Goal: Task Accomplishment & Management: Complete application form

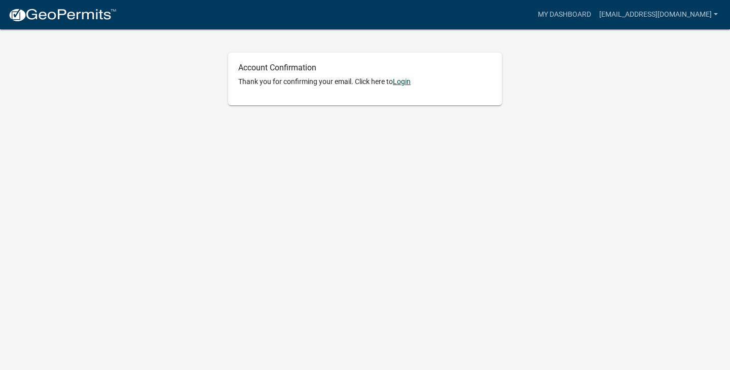
click at [405, 83] on link "Login" at bounding box center [402, 82] width 18 height 8
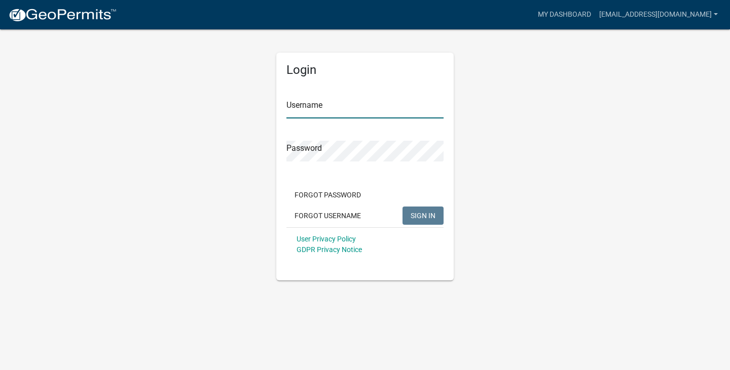
type input "[EMAIL_ADDRESS][DOMAIN_NAME]"
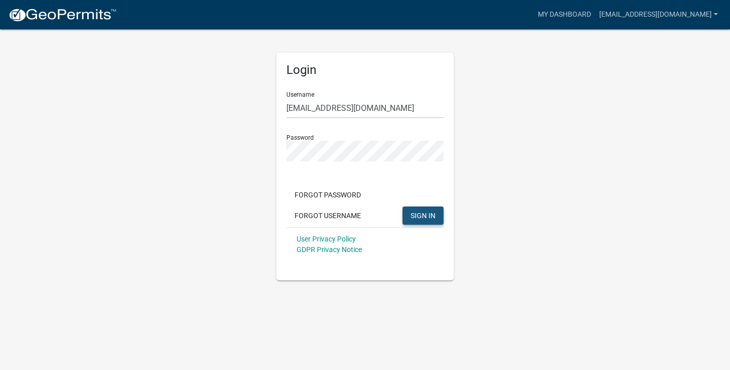
click at [420, 214] on span "SIGN IN" at bounding box center [422, 215] width 25 height 8
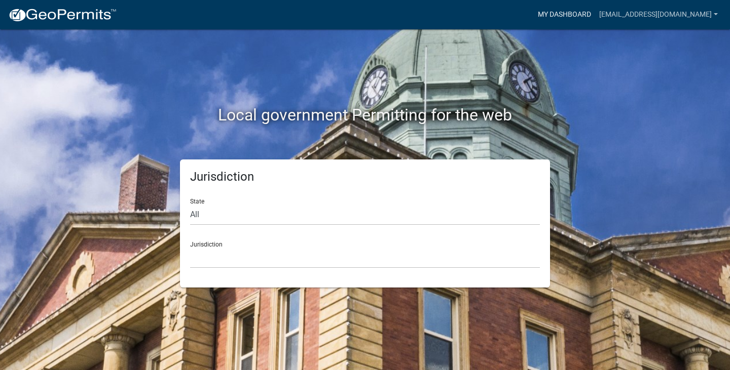
click at [549, 15] on link "My Dashboard" at bounding box center [563, 14] width 61 height 19
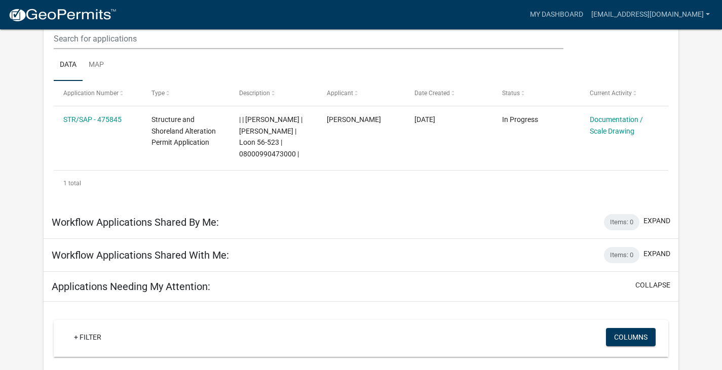
scroll to position [163, 0]
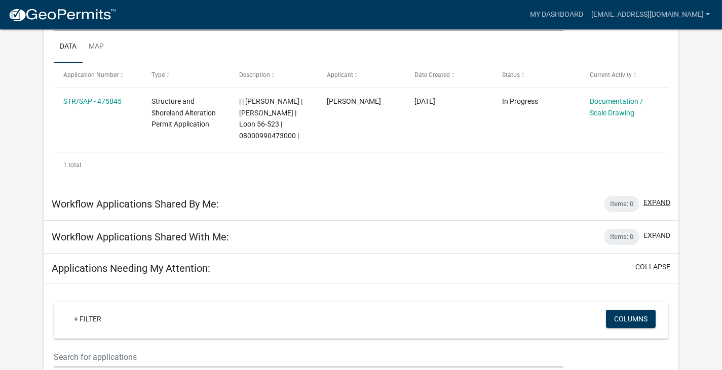
click at [658, 208] on button "expand" at bounding box center [656, 203] width 27 height 11
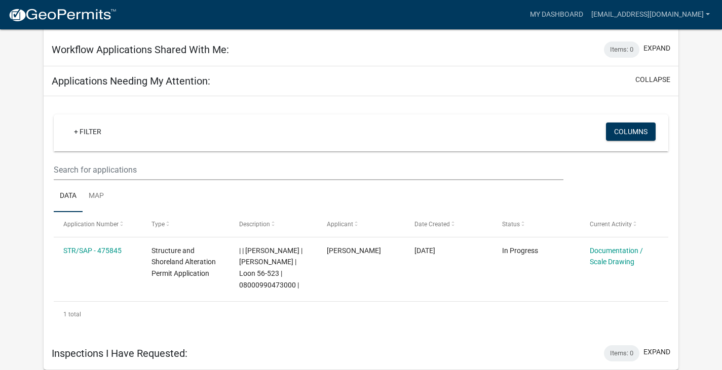
scroll to position [573, 0]
click at [665, 355] on button "expand" at bounding box center [656, 352] width 27 height 11
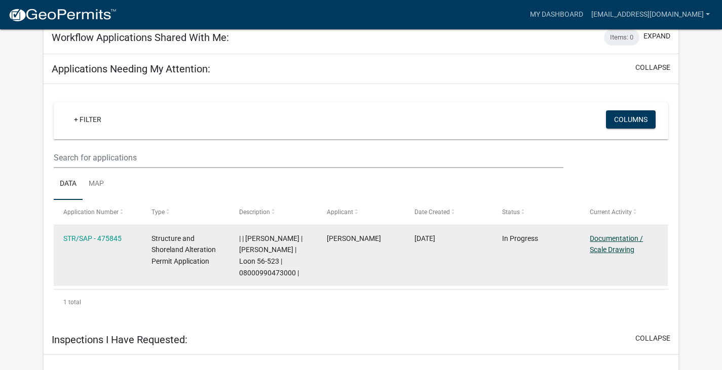
click at [621, 253] on link "Documentation / Scale Drawing" at bounding box center [616, 245] width 53 height 20
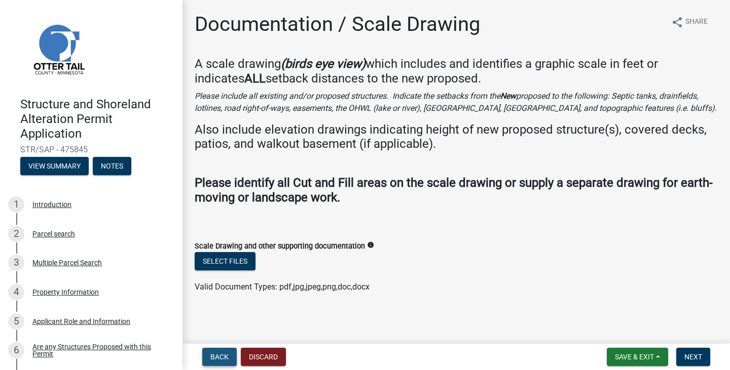
click at [215, 357] on span "Back" at bounding box center [219, 357] width 18 height 8
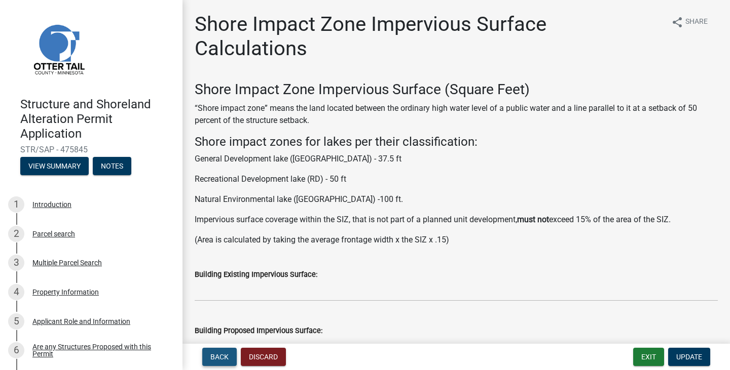
click at [218, 357] on span "Back" at bounding box center [219, 357] width 18 height 8
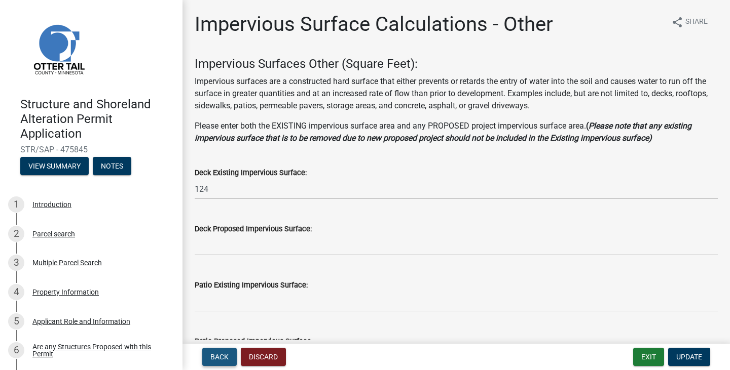
click at [218, 357] on span "Back" at bounding box center [219, 357] width 18 height 8
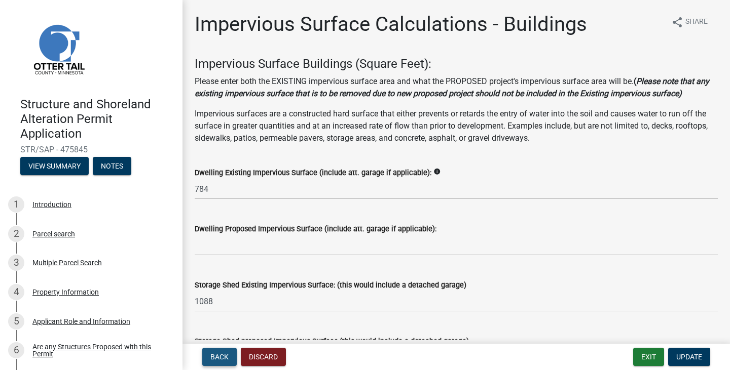
click at [218, 357] on span "Back" at bounding box center [219, 357] width 18 height 8
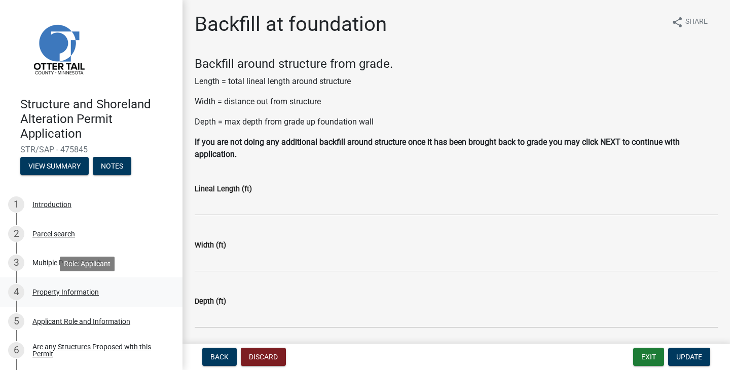
click at [54, 294] on div "Property Information" at bounding box center [65, 292] width 66 height 7
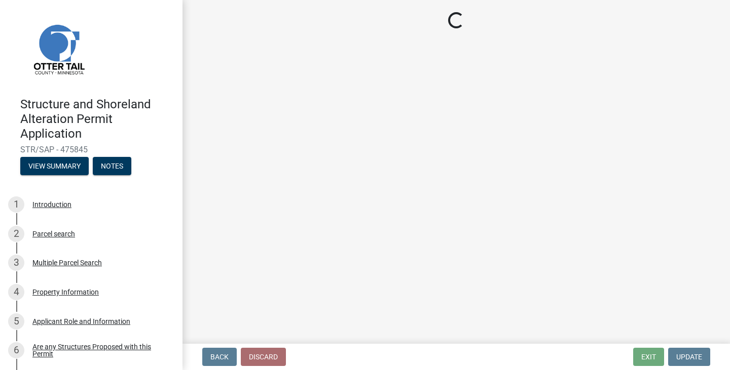
select select "e447ef52-8e04-4e20-b9c7-4bbddd9b062b"
select select "536c2d30-81d9-41b4-a753-c6560d717c74"
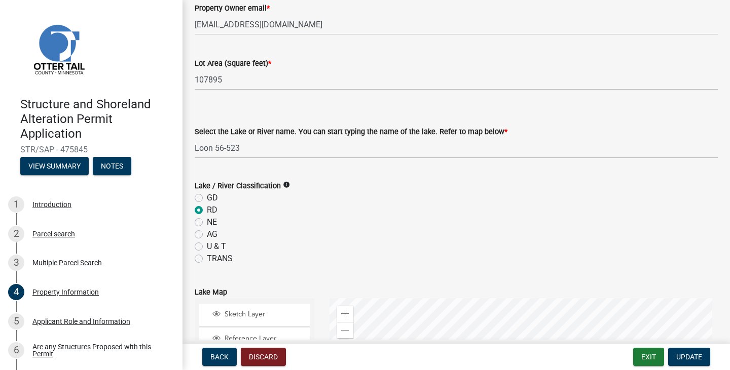
scroll to position [253, 0]
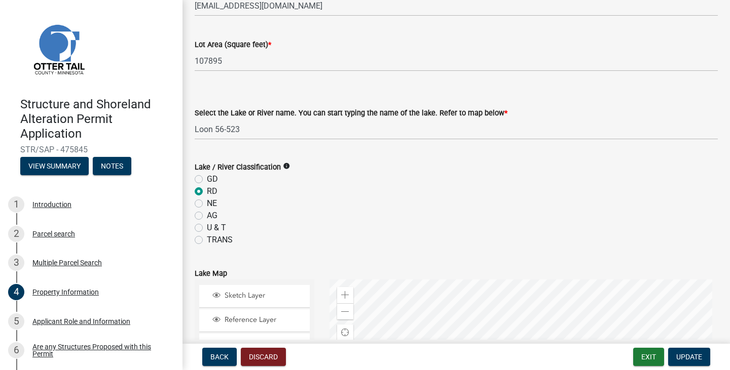
click at [504, 112] on span "*" at bounding box center [505, 113] width 3 height 9
click at [495, 119] on select "Select Item... None [PERSON_NAME] 56-031 [PERSON_NAME] 56-118 [PERSON_NAME] 56-…" at bounding box center [456, 129] width 523 height 21
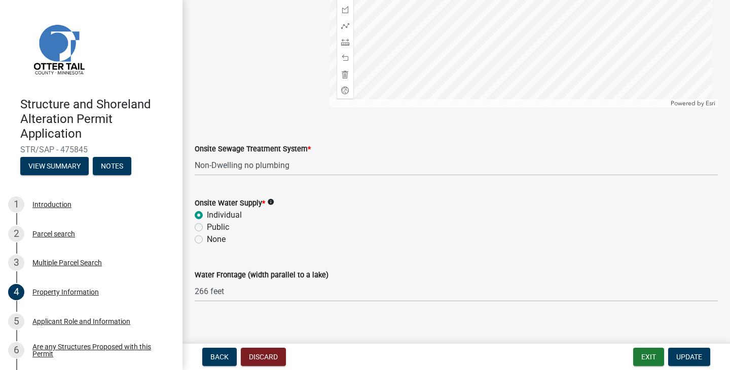
scroll to position [689, 0]
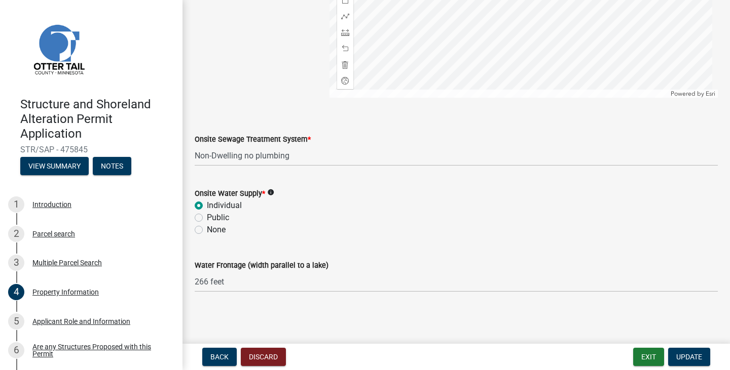
click at [207, 228] on label "None" at bounding box center [216, 230] width 19 height 12
click at [207, 228] on input "None" at bounding box center [210, 227] width 7 height 7
radio input "true"
drag, startPoint x: 696, startPoint y: 358, endPoint x: 716, endPoint y: 328, distance: 36.1
click at [696, 357] on span "Update" at bounding box center [689, 357] width 26 height 8
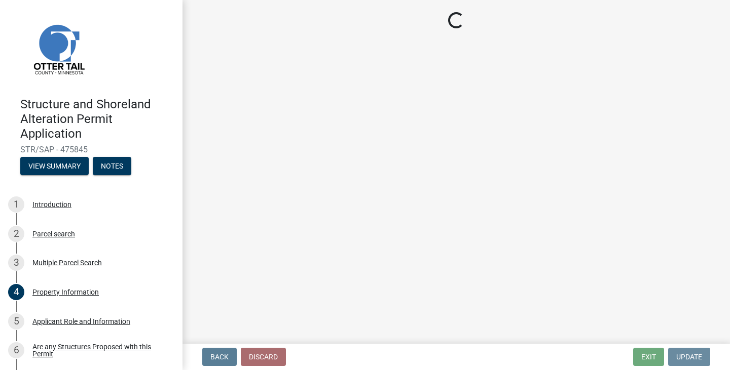
scroll to position [0, 0]
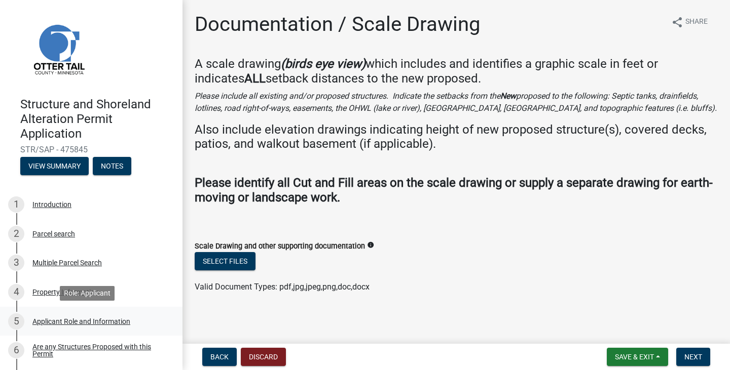
click at [69, 322] on div "Applicant Role and Information" at bounding box center [81, 321] width 98 height 7
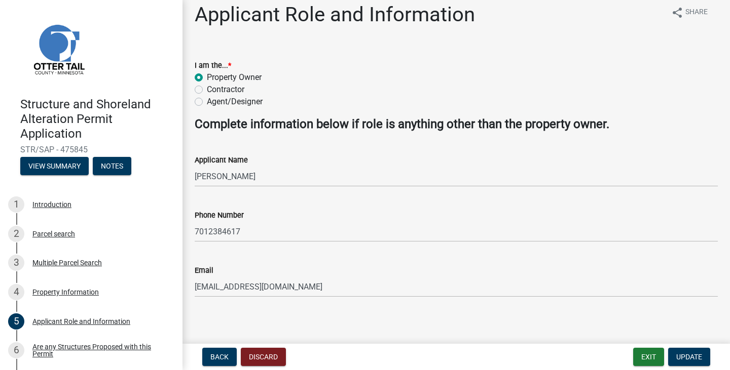
scroll to position [15, 0]
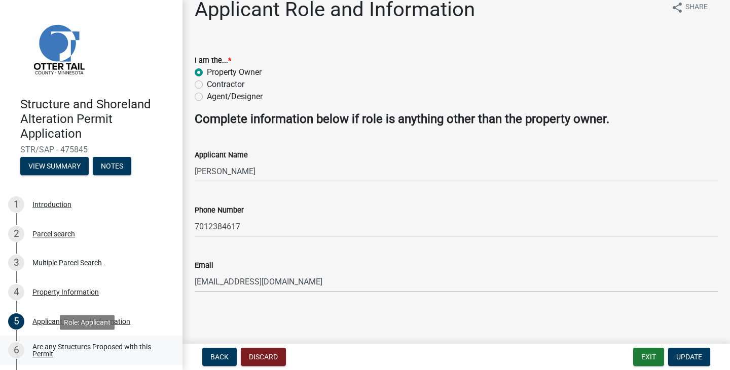
click at [60, 348] on div "Are any Structures Proposed with this Permit" at bounding box center [99, 351] width 134 height 14
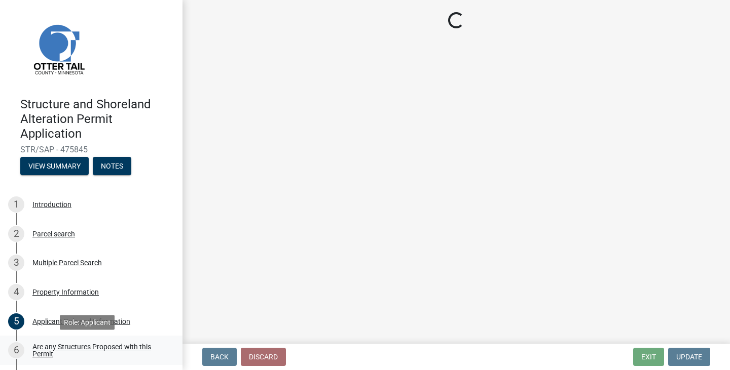
scroll to position [0, 0]
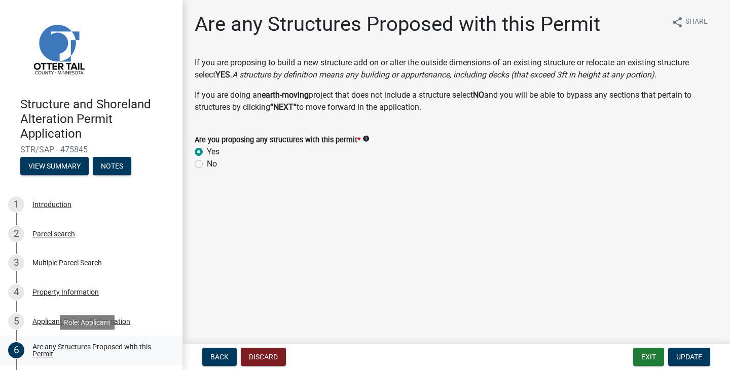
click at [66, 348] on div "Are any Structures Proposed with this Permit" at bounding box center [99, 351] width 134 height 14
click at [691, 360] on span "Update" at bounding box center [689, 357] width 26 height 8
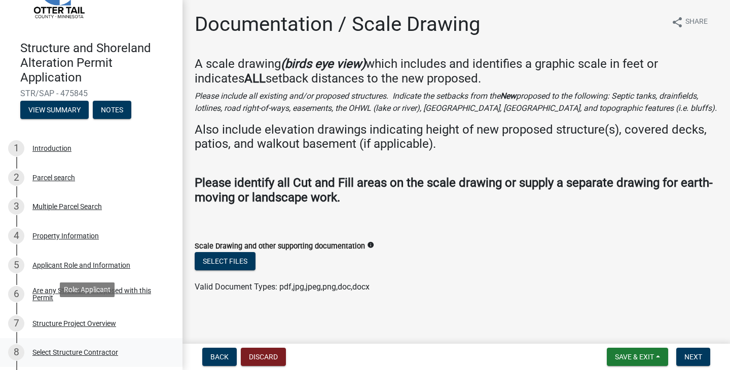
drag, startPoint x: 108, startPoint y: 320, endPoint x: 122, endPoint y: 304, distance: 21.2
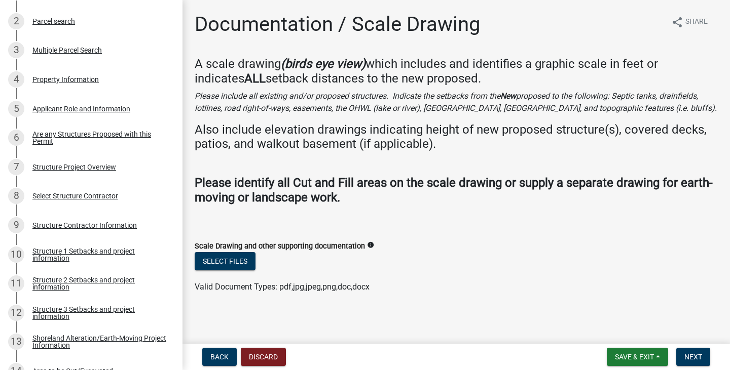
scroll to position [218, 0]
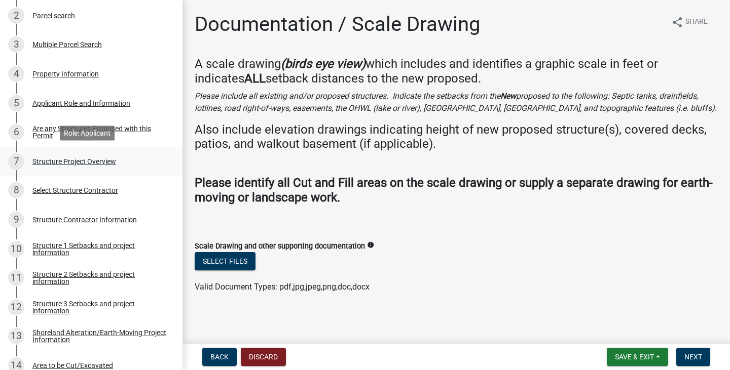
click at [93, 161] on div "Structure Project Overview" at bounding box center [74, 161] width 84 height 7
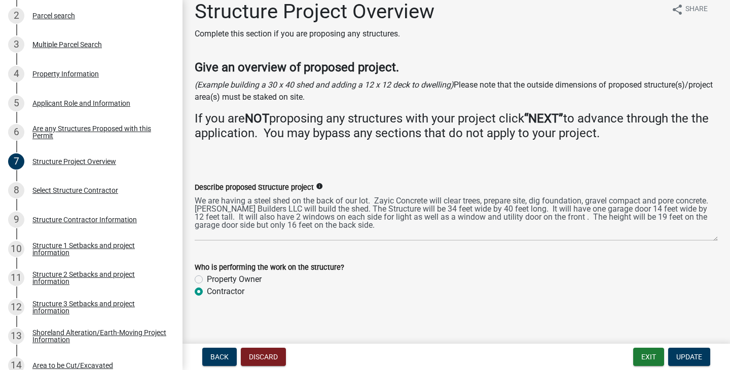
scroll to position [19, 0]
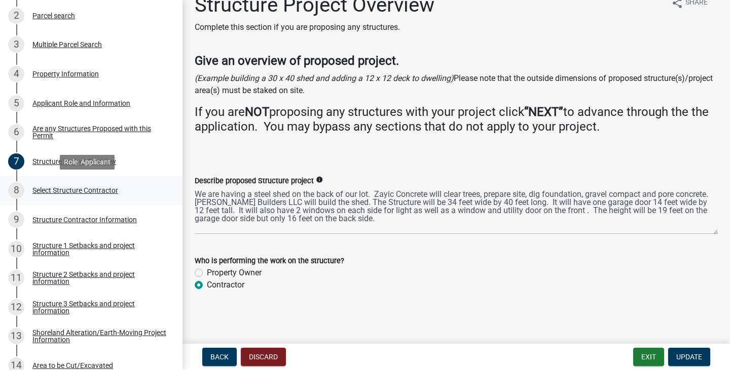
click at [72, 189] on div "Select Structure Contractor" at bounding box center [75, 190] width 86 height 7
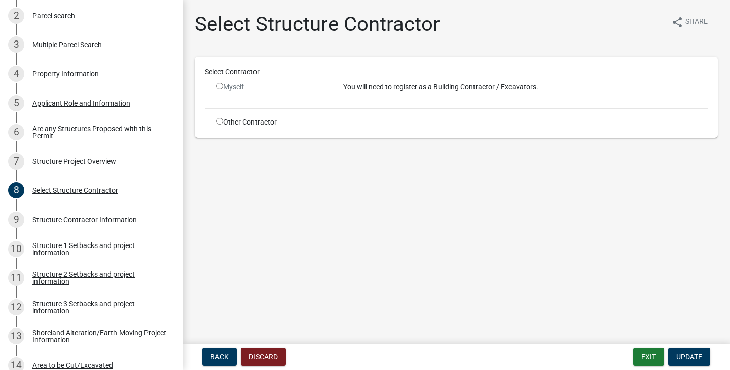
click at [219, 121] on input "radio" at bounding box center [219, 121] width 7 height 7
radio input "true"
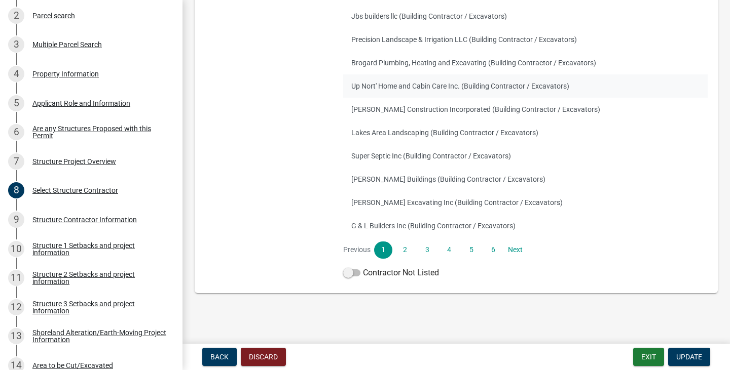
scroll to position [173, 0]
click at [348, 272] on span at bounding box center [351, 272] width 17 height 7
click at [363, 266] on input "Contractor Not Listed" at bounding box center [363, 266] width 0 height 0
click at [691, 357] on span "Update" at bounding box center [689, 357] width 26 height 8
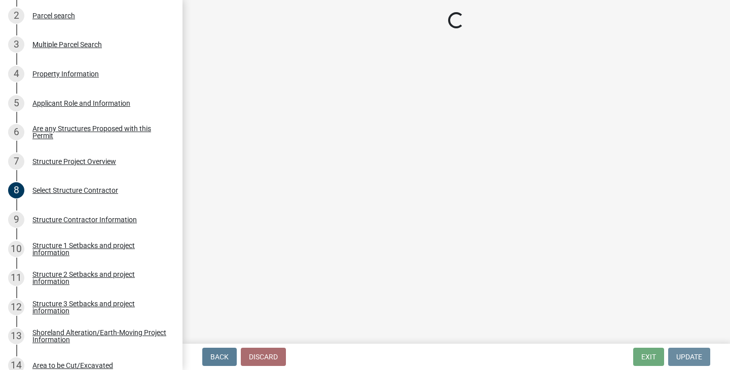
scroll to position [0, 0]
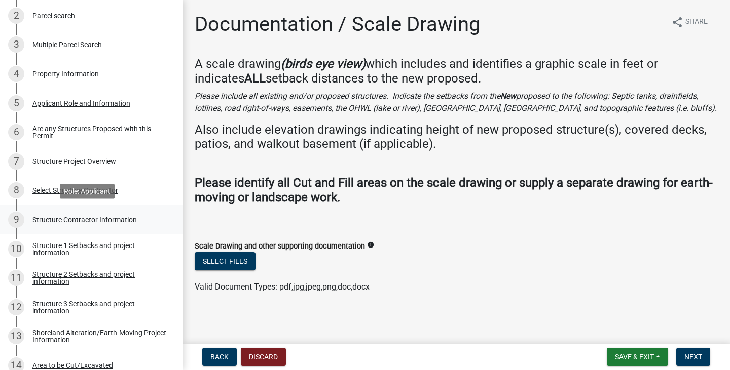
click at [69, 219] on div "Structure Contractor Information" at bounding box center [84, 219] width 104 height 7
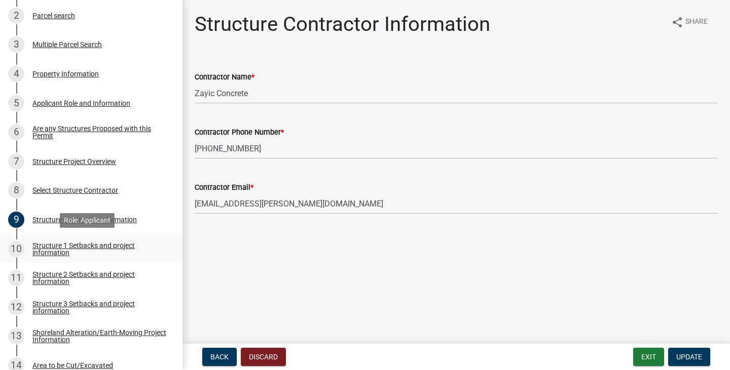
click at [99, 249] on div "Structure 1 Setbacks and project information" at bounding box center [99, 249] width 134 height 14
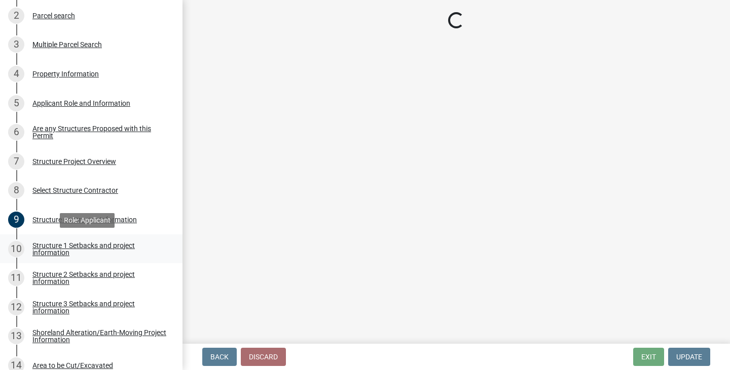
select select "c185e313-3403-4239-bd61-bb563c58a77a"
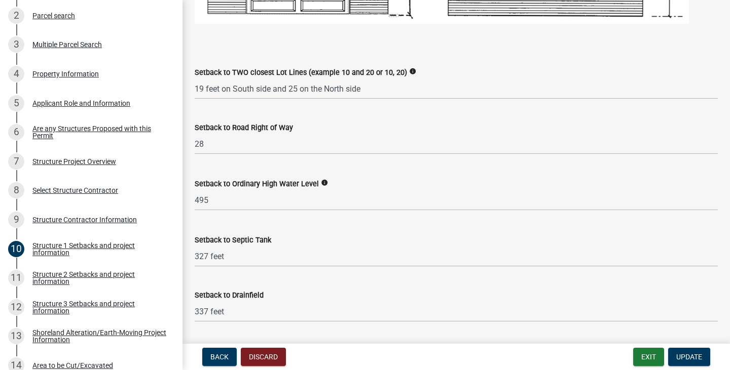
scroll to position [811, 0]
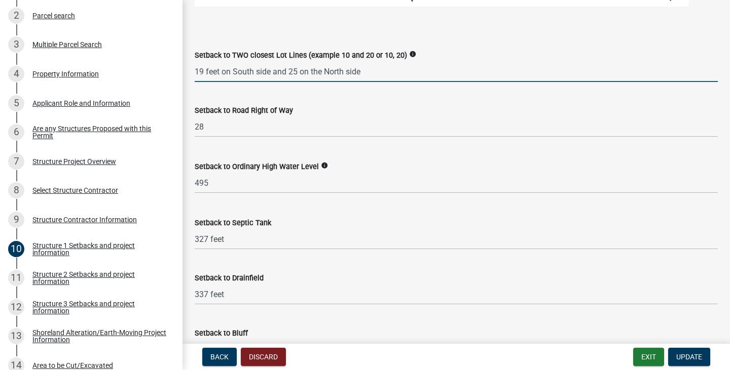
click at [297, 70] on input "19 feet on South side and 25 on the North side" at bounding box center [456, 71] width 523 height 21
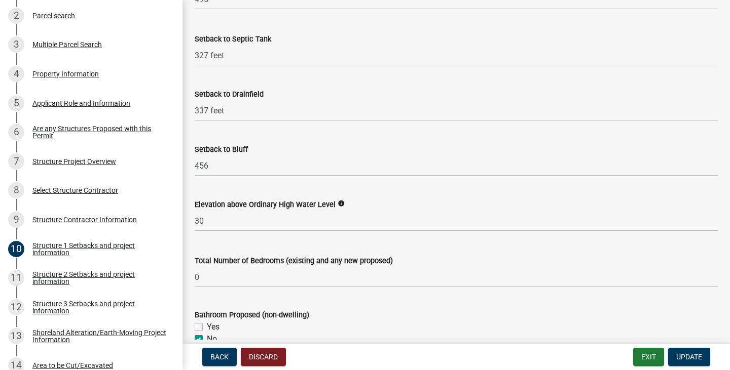
scroll to position [1013, 0]
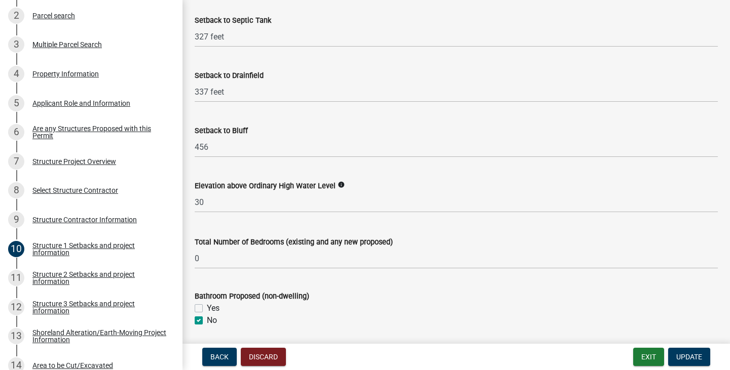
type input "19 feet on South side and 35 on the North side"
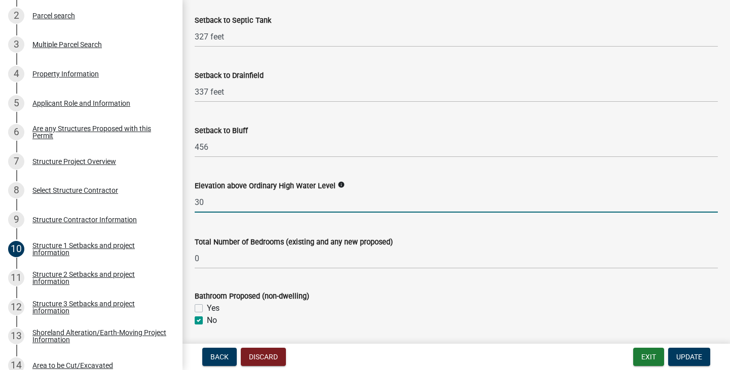
click at [204, 201] on input "30" at bounding box center [456, 202] width 523 height 21
type input "3"
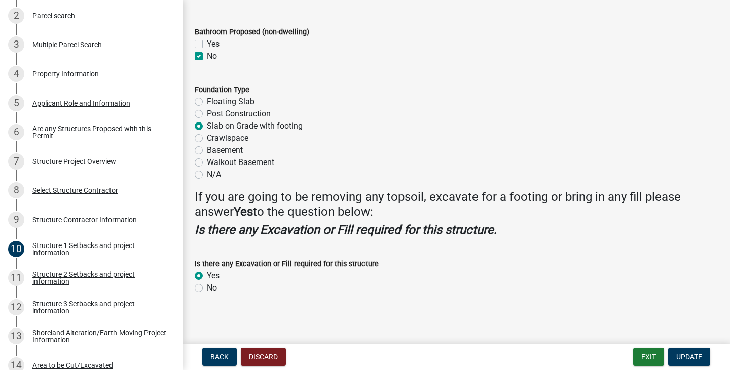
scroll to position [1281, 0]
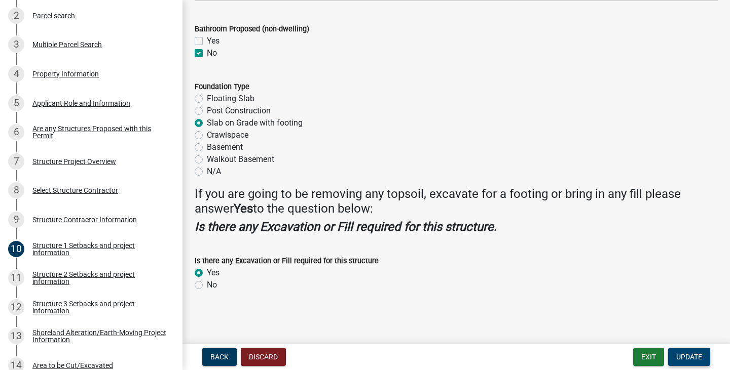
type input "40"
click at [687, 357] on span "Update" at bounding box center [689, 357] width 26 height 8
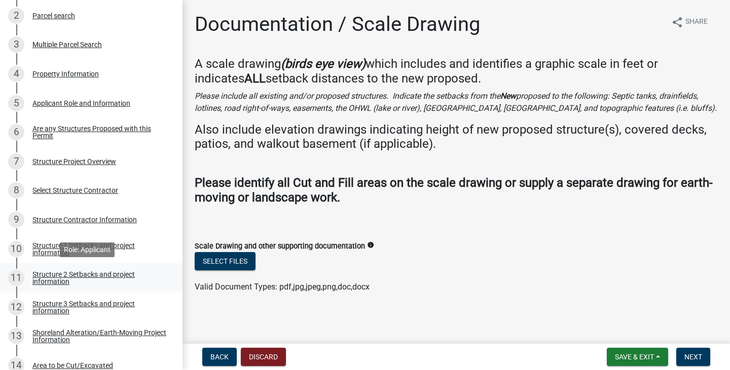
click at [85, 277] on div "Structure 2 Setbacks and project information" at bounding box center [99, 278] width 134 height 14
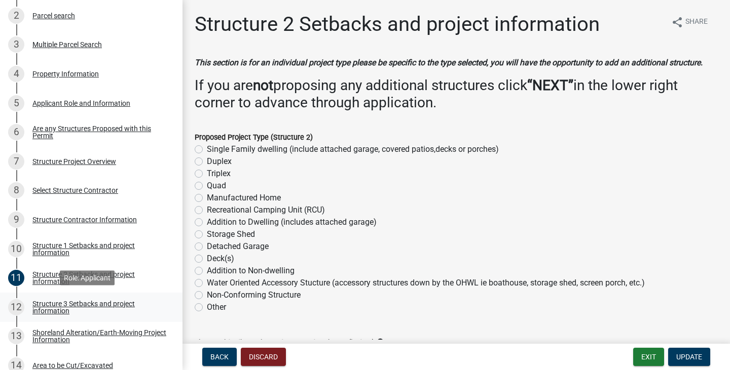
scroll to position [269, 0]
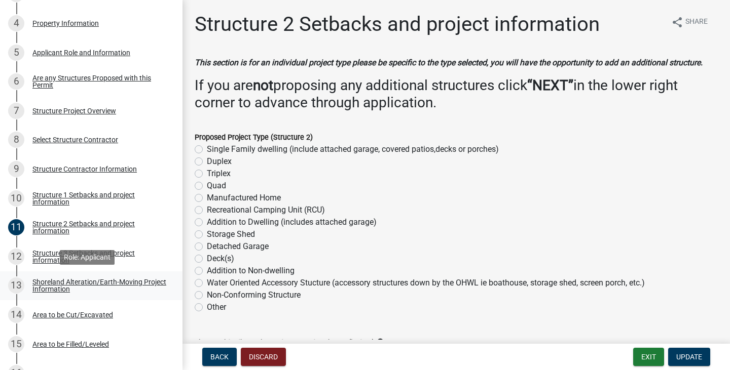
click at [73, 287] on div "Shoreland Alteration/Earth-Moving Project Information" at bounding box center [99, 286] width 134 height 14
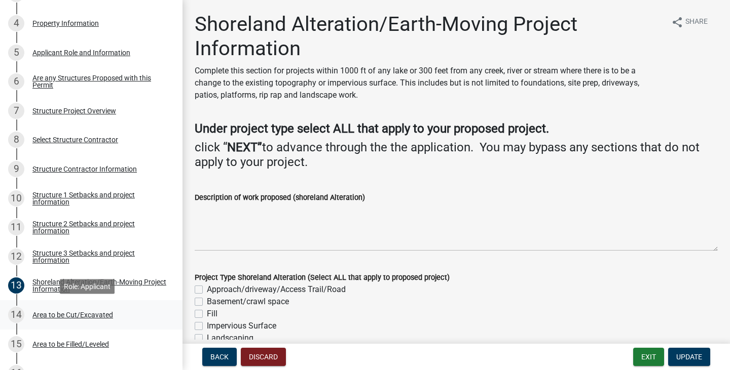
click at [85, 315] on div "Area to be Cut/Excavated" at bounding box center [72, 315] width 81 height 7
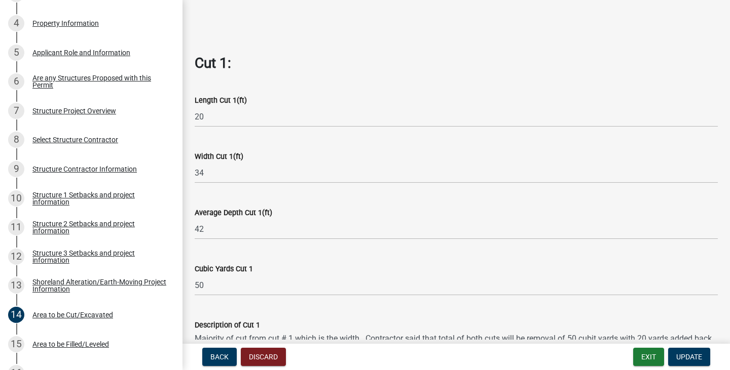
scroll to position [405, 0]
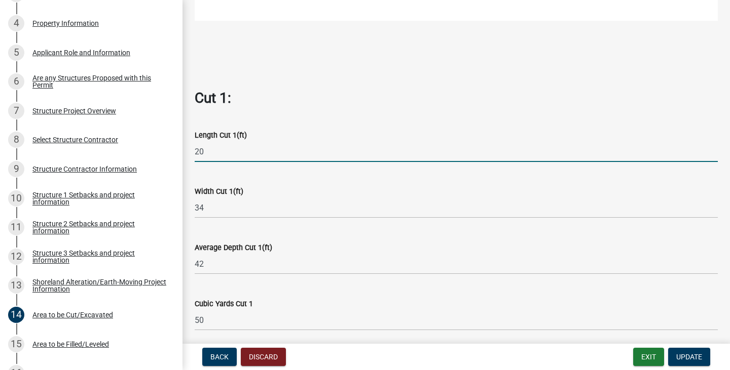
click at [205, 146] on input "20" at bounding box center [456, 151] width 523 height 21
type input "2"
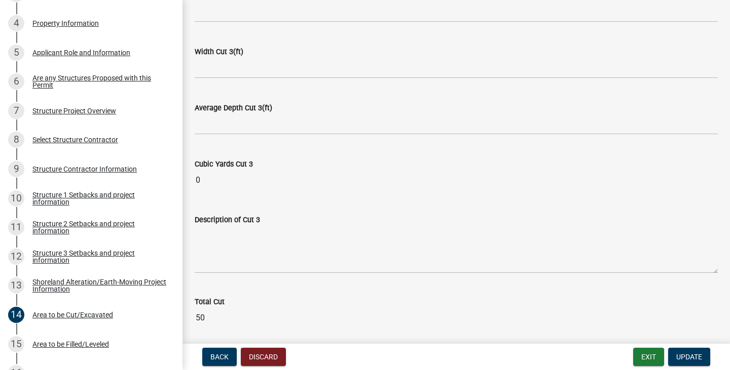
scroll to position [1241, 0]
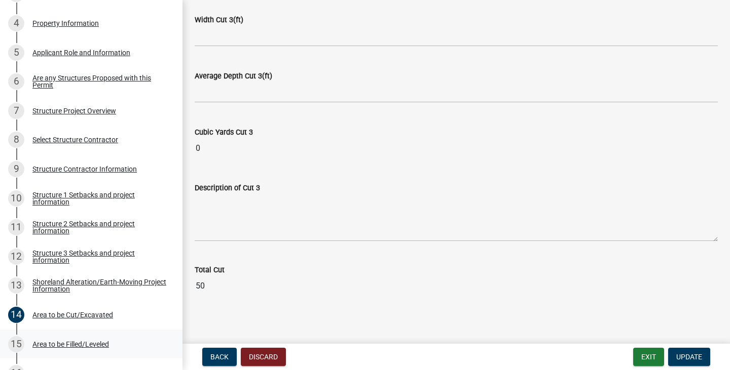
type input "40"
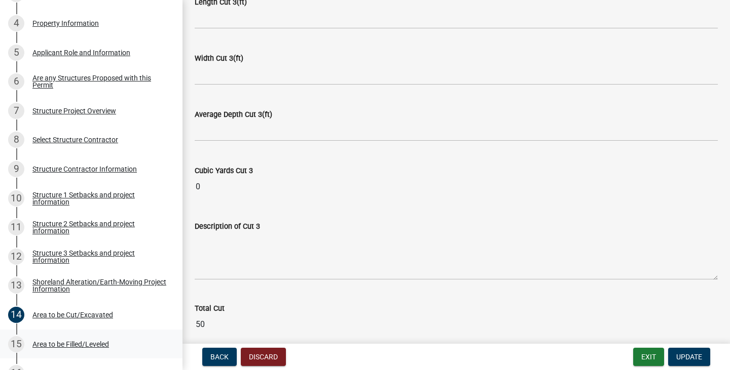
click at [65, 345] on div "Area to be Filled/Leveled" at bounding box center [70, 344] width 77 height 7
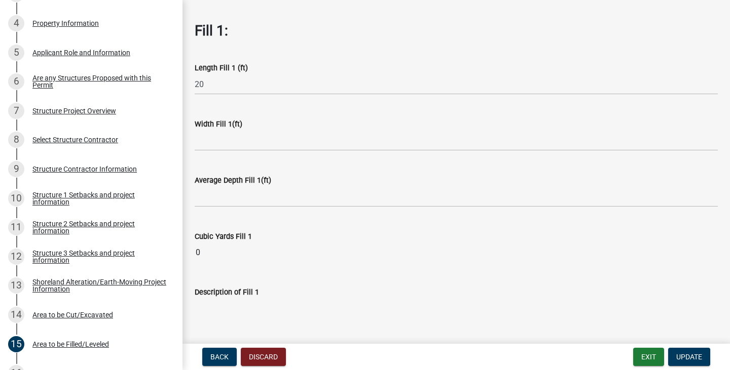
scroll to position [0, 0]
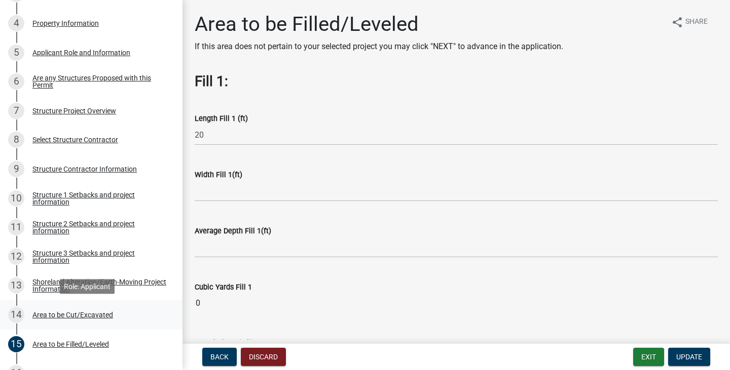
click at [48, 316] on div "Area to be Cut/Excavated" at bounding box center [72, 315] width 81 height 7
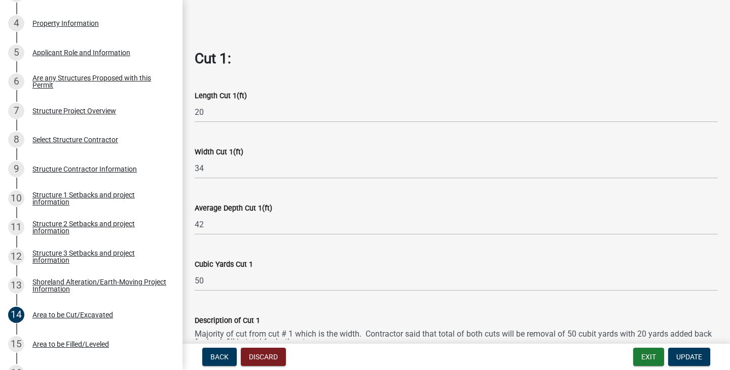
scroll to position [456, 0]
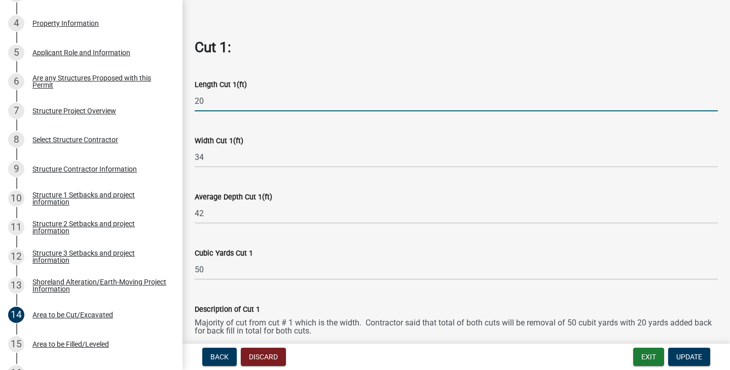
click at [213, 97] on input "20" at bounding box center [456, 101] width 523 height 21
type input "2"
type input "40"
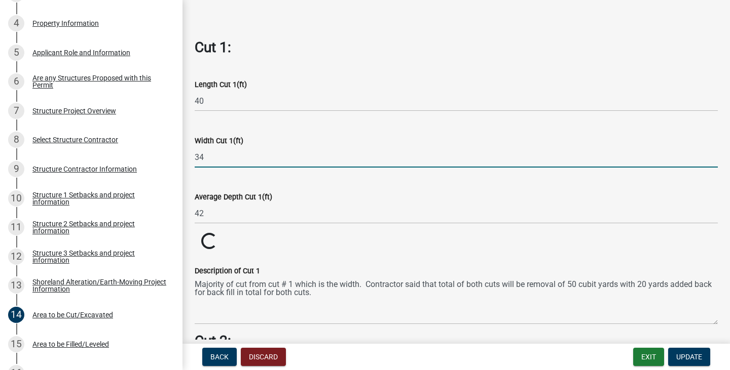
drag, startPoint x: 213, startPoint y: 151, endPoint x: 298, endPoint y: 166, distance: 86.5
click at [213, 151] on input "34" at bounding box center [456, 157] width 523 height 21
type input "3"
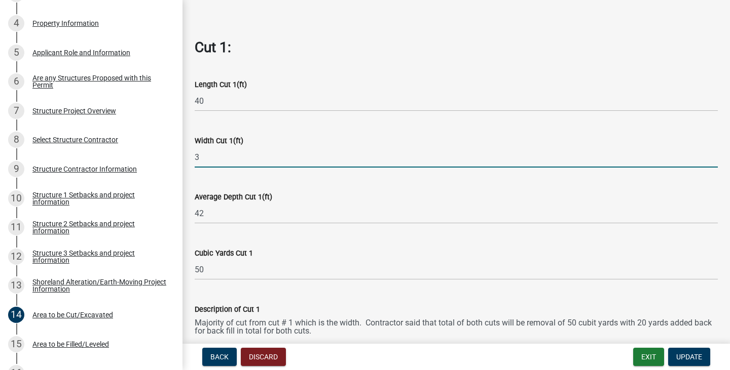
type input "34"
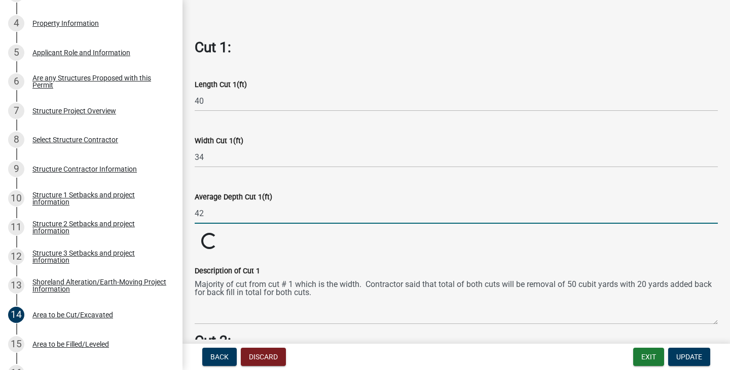
click at [220, 210] on input "42" at bounding box center [456, 213] width 523 height 21
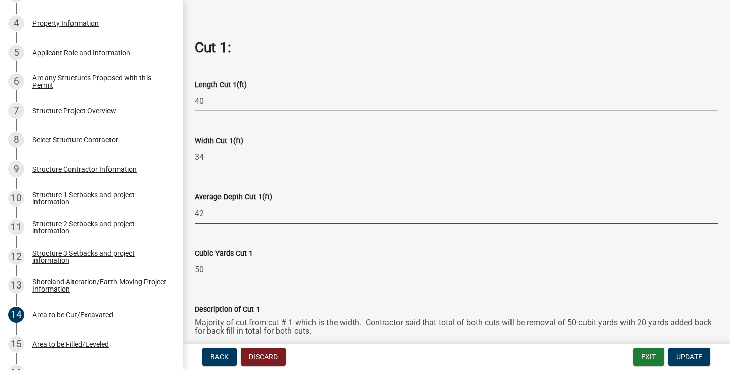
type input "4"
type input "1"
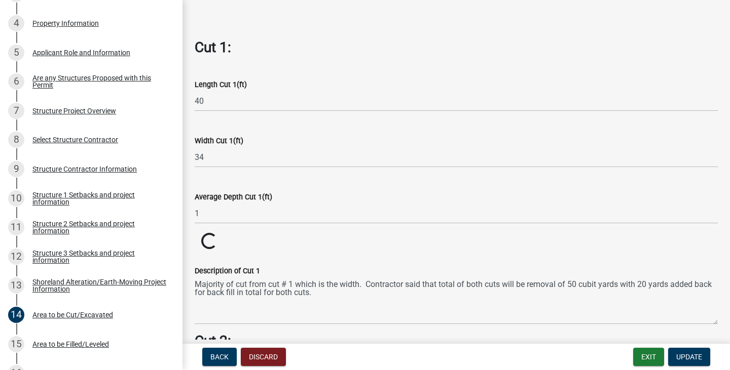
drag, startPoint x: 209, startPoint y: 264, endPoint x: 228, endPoint y: 271, distance: 20.3
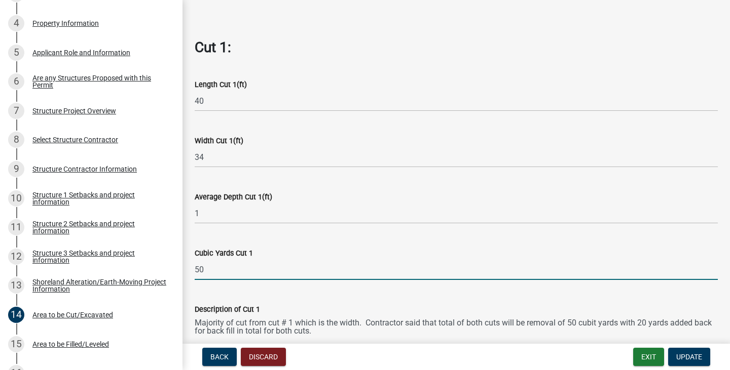
click at [216, 266] on input "50" at bounding box center [456, 269] width 523 height 21
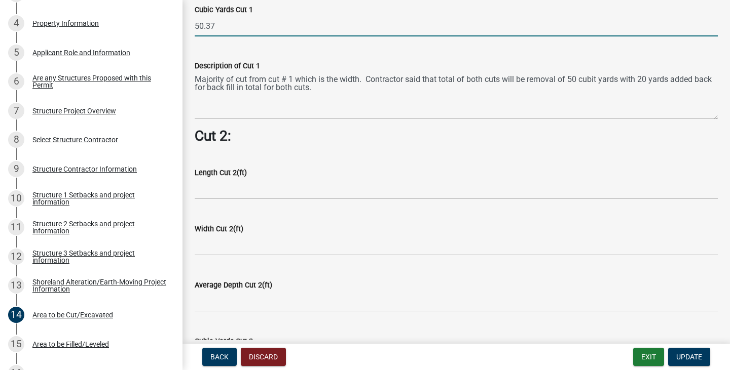
scroll to position [709, 0]
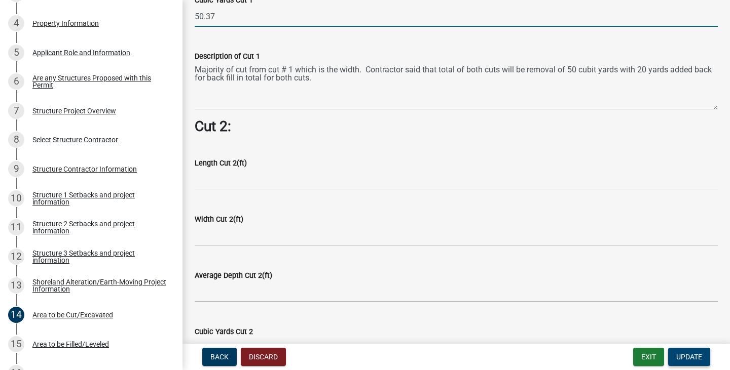
type input "50.37"
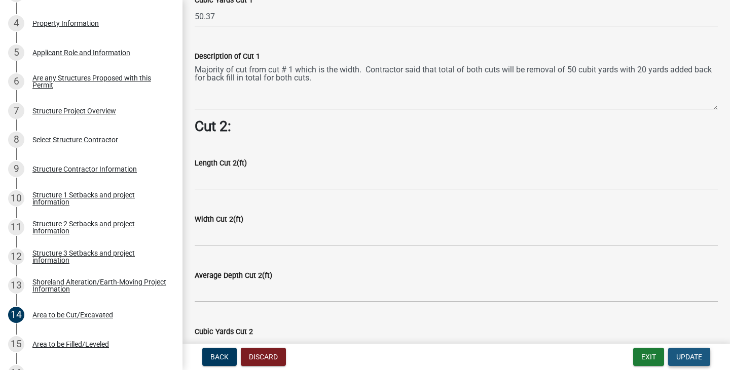
click at [694, 360] on span "Update" at bounding box center [689, 357] width 26 height 8
click at [685, 361] on span "Update" at bounding box center [689, 357] width 26 height 8
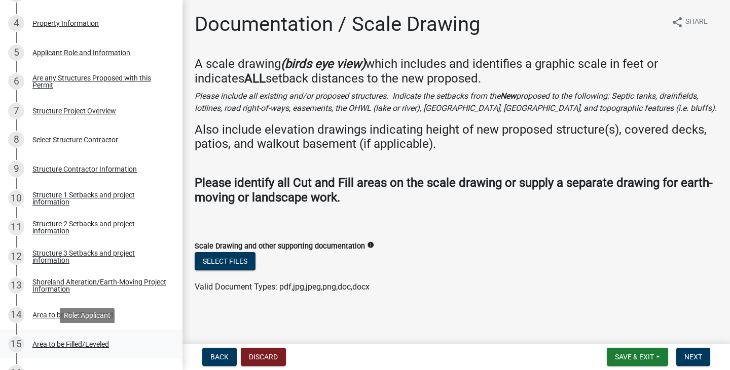
click at [71, 342] on div "Area to be Filled/Leveled" at bounding box center [70, 344] width 77 height 7
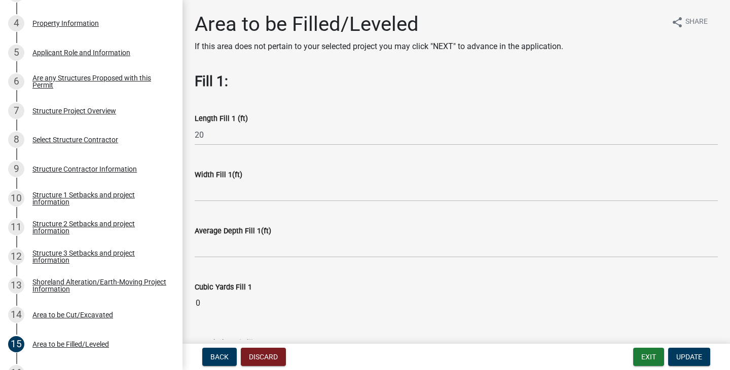
scroll to position [51, 0]
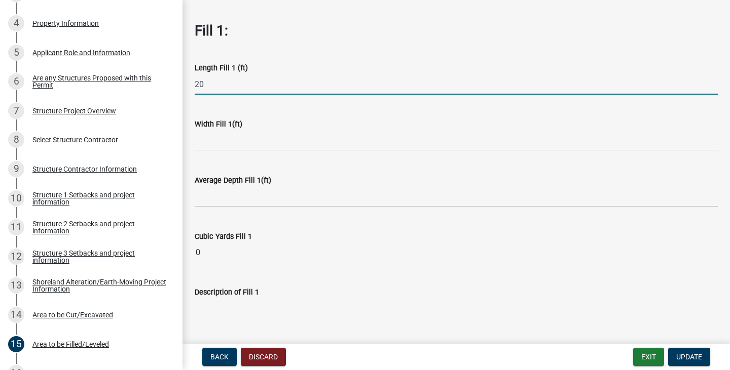
click at [219, 84] on input "20" at bounding box center [456, 84] width 523 height 21
type input "2"
type input "40"
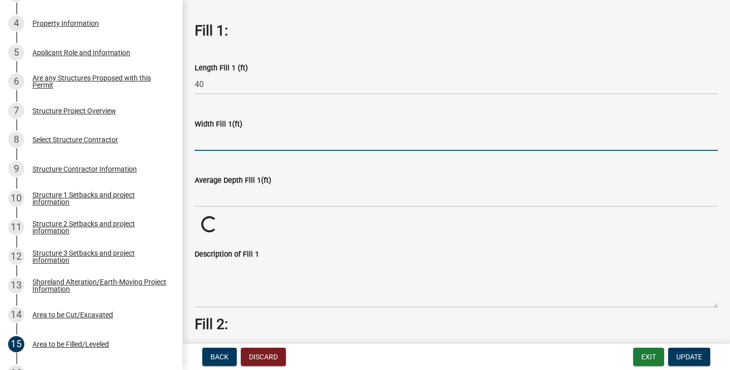
click at [233, 139] on input "text" at bounding box center [456, 140] width 523 height 21
type input "34"
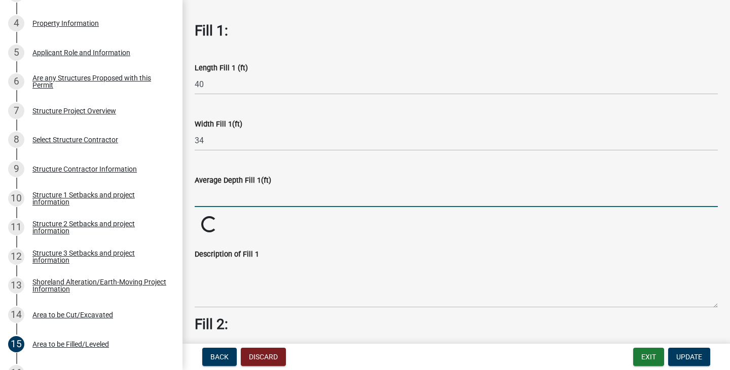
click at [230, 197] on input "text" at bounding box center [456, 196] width 523 height 21
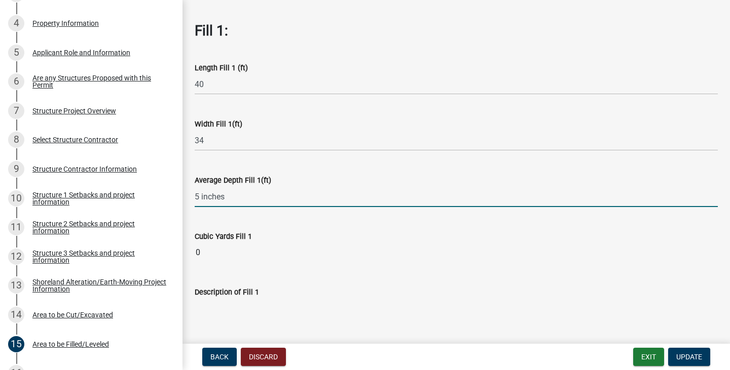
type input "5"
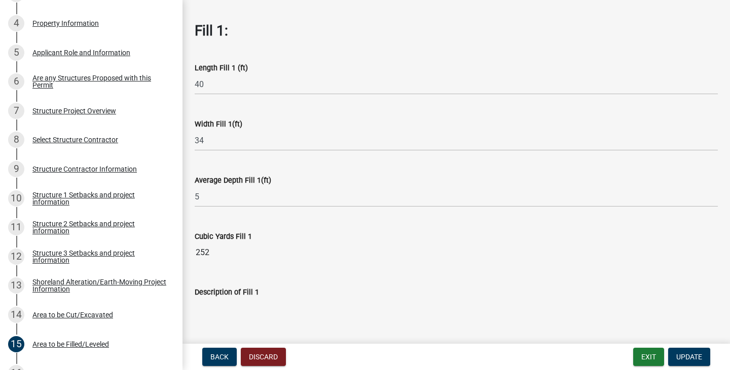
click at [225, 250] on input "252" at bounding box center [456, 253] width 523 height 20
click at [227, 251] on input "252" at bounding box center [456, 253] width 523 height 20
click at [224, 253] on input "252" at bounding box center [456, 253] width 523 height 20
click at [216, 250] on input "252" at bounding box center [456, 253] width 523 height 20
drag, startPoint x: 214, startPoint y: 254, endPoint x: 225, endPoint y: 256, distance: 11.2
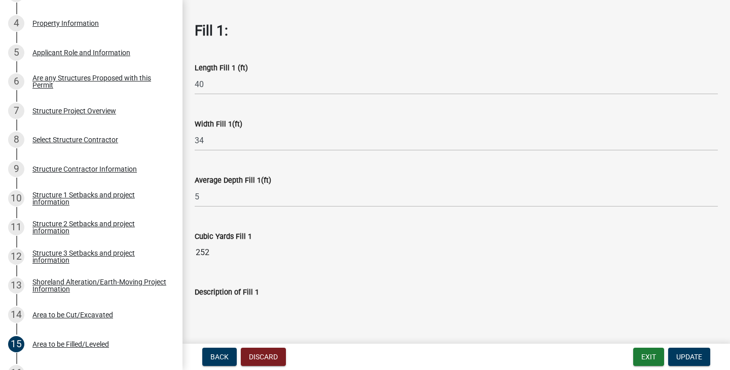
click at [215, 254] on input "252" at bounding box center [456, 253] width 523 height 20
click at [213, 198] on input "5" at bounding box center [456, 196] width 523 height 21
type input "1"
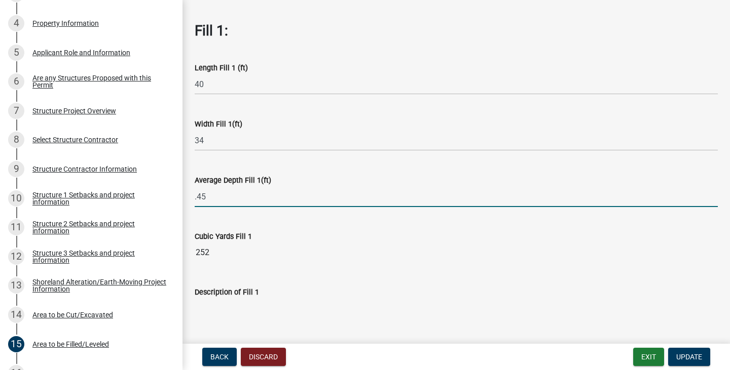
type input "0.45"
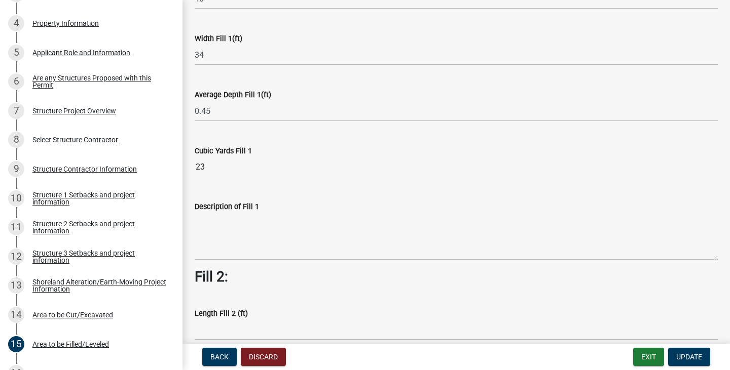
scroll to position [203, 0]
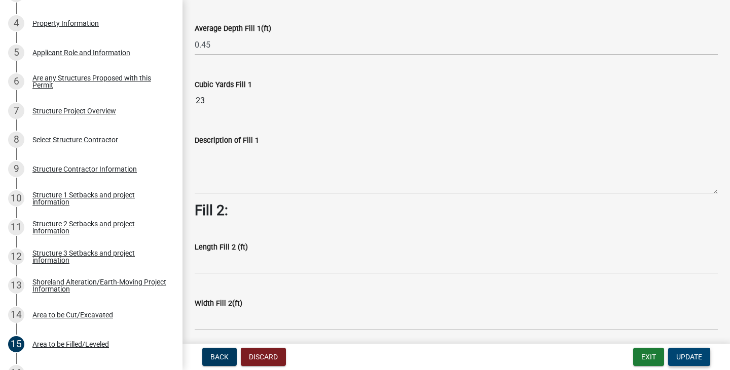
click at [690, 359] on span "Update" at bounding box center [689, 357] width 26 height 8
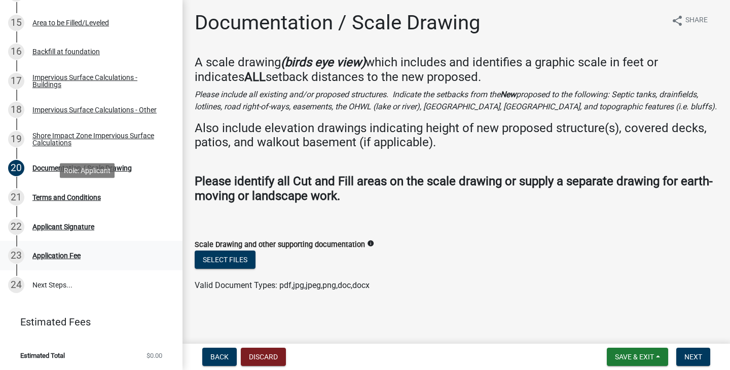
scroll to position [591, 0]
click at [635, 357] on span "Save & Exit" at bounding box center [634, 357] width 39 height 8
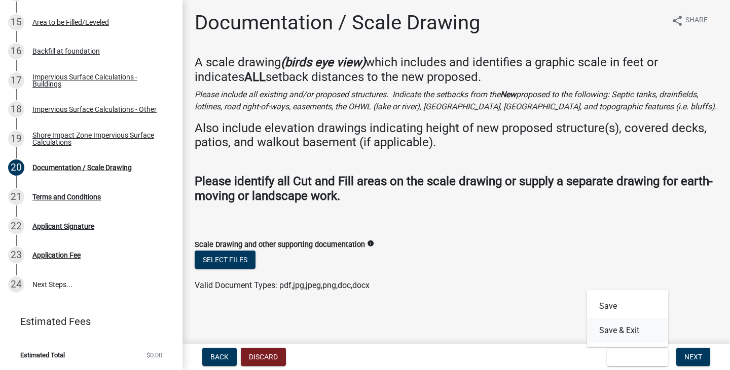
click at [632, 331] on button "Save & Exit" at bounding box center [627, 331] width 81 height 24
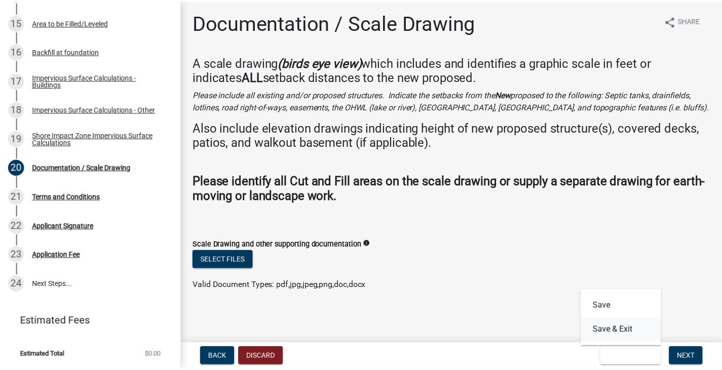
scroll to position [0, 0]
